Goal: Transaction & Acquisition: Purchase product/service

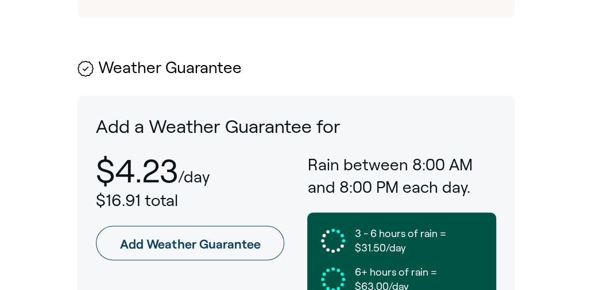
scroll to position [690, 0]
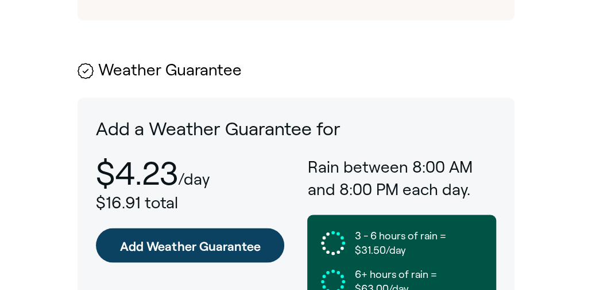
click at [137, 228] on link "Add Weather Guarantee" at bounding box center [190, 245] width 189 height 34
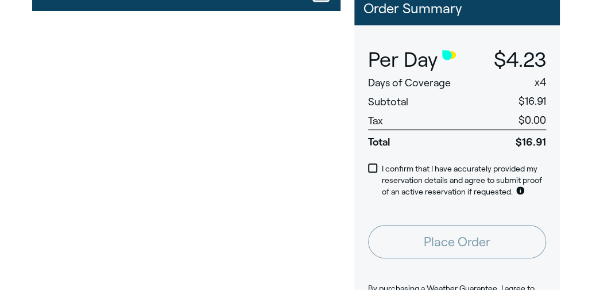
scroll to position [115, 0]
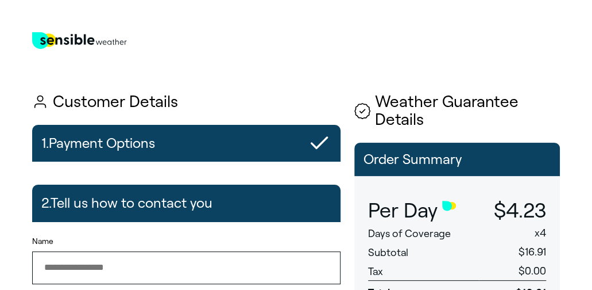
type input "**********"
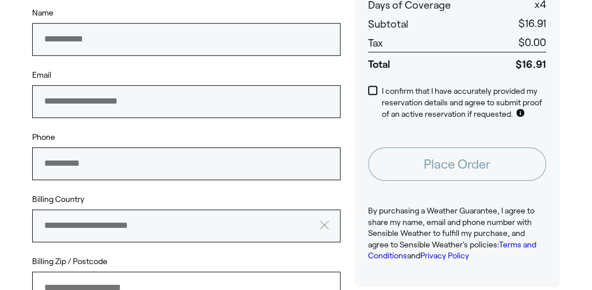
scroll to position [230, 0]
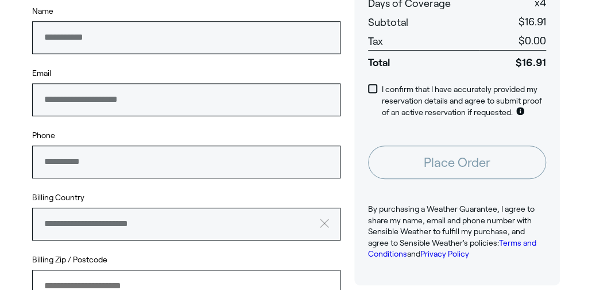
click at [371, 84] on span at bounding box center [372, 88] width 9 height 9
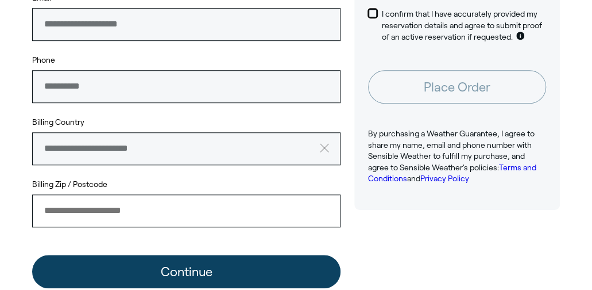
scroll to position [287, 0]
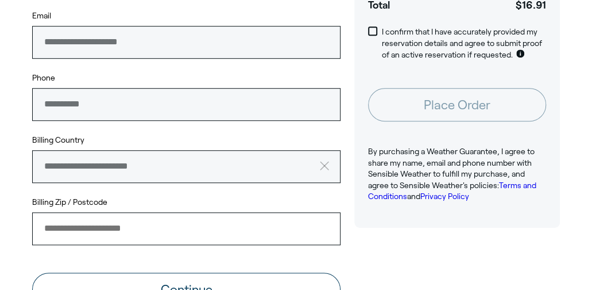
click at [179, 236] on input "Billing Zip / Postcode" at bounding box center [186, 228] width 309 height 32
type input "*****"
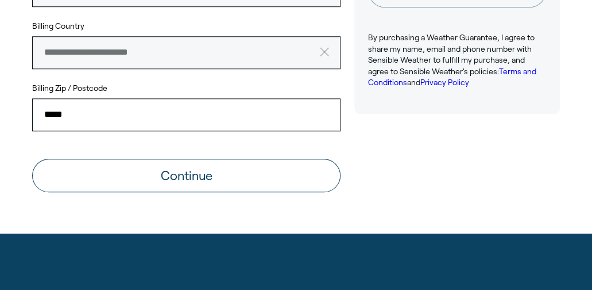
scroll to position [402, 0]
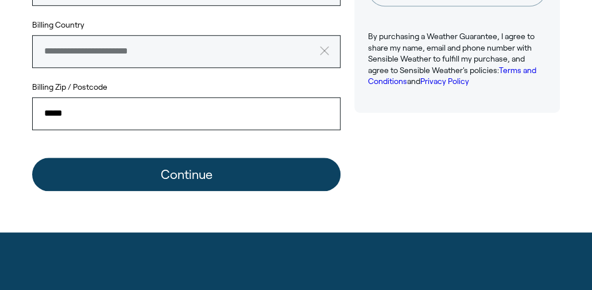
click at [185, 174] on button "Continue" at bounding box center [186, 173] width 309 height 33
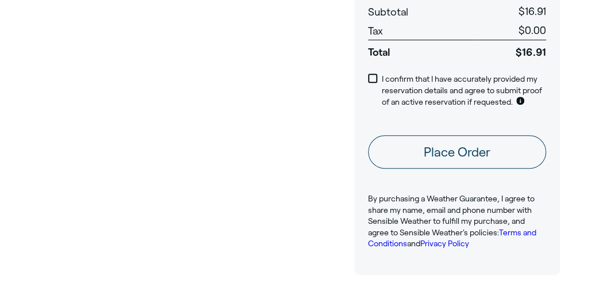
scroll to position [230, 0]
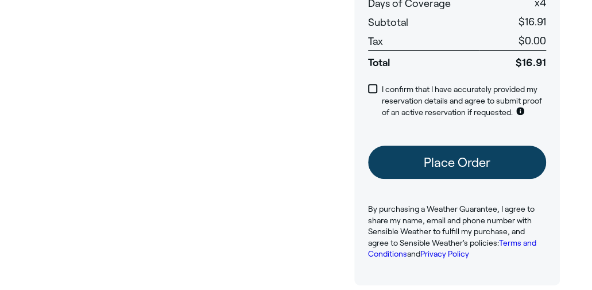
click at [483, 157] on button "Place Order" at bounding box center [457, 161] width 178 height 33
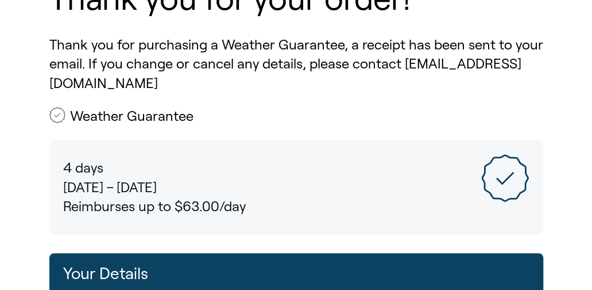
scroll to position [10, 0]
